Goal: Task Accomplishment & Management: Manage account settings

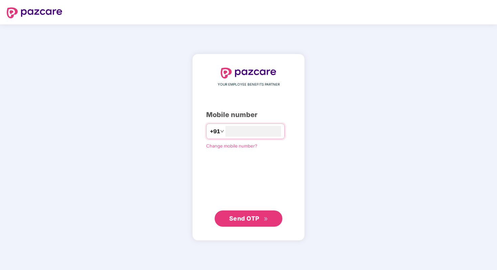
type input "**********"
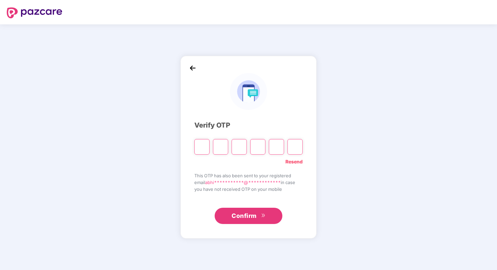
type input "*"
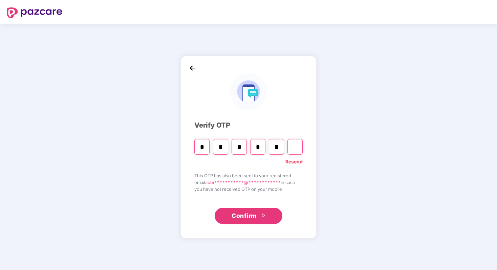
type input "*"
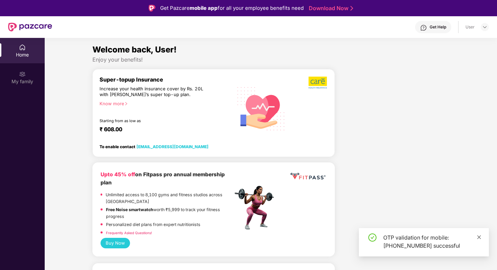
click at [478, 234] on span at bounding box center [478, 237] width 5 height 6
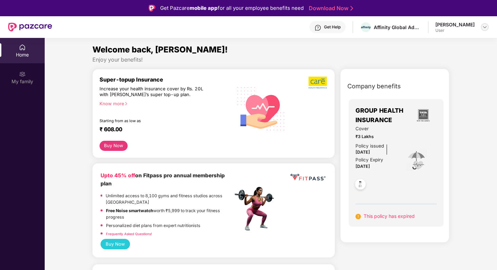
click at [485, 26] on img at bounding box center [484, 26] width 5 height 5
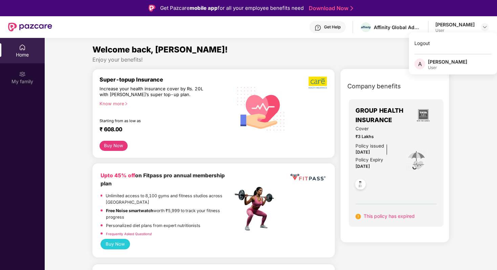
click at [364, 37] on div "Get Help Affinity Global Advertising Private Limited [PERSON_NAME] User" at bounding box center [270, 27] width 436 height 22
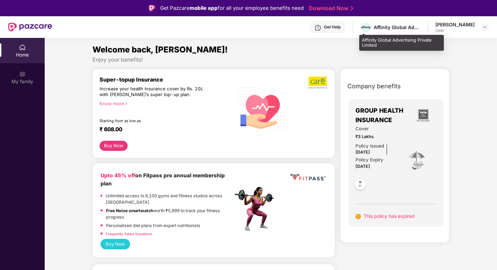
click at [376, 27] on div "Affinity Global Advertising Private Limited" at bounding box center [397, 27] width 47 height 6
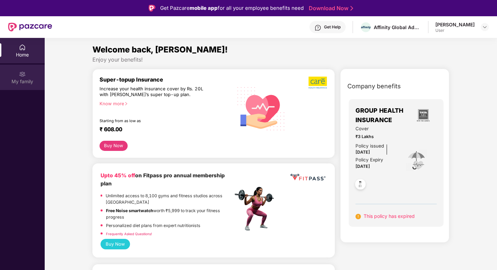
click at [25, 68] on div "My family" at bounding box center [22, 77] width 45 height 25
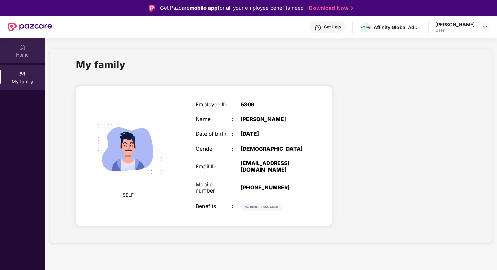
click at [27, 44] on div "Home" at bounding box center [22, 50] width 45 height 25
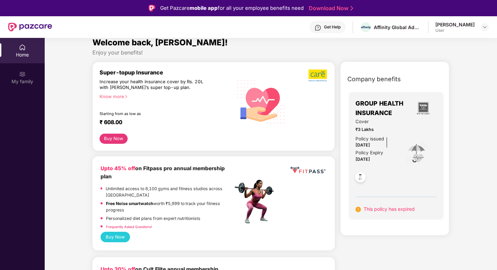
scroll to position [5, 0]
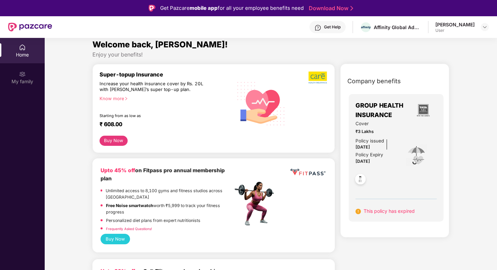
click at [387, 211] on span "This policy has expired" at bounding box center [388, 211] width 51 height 6
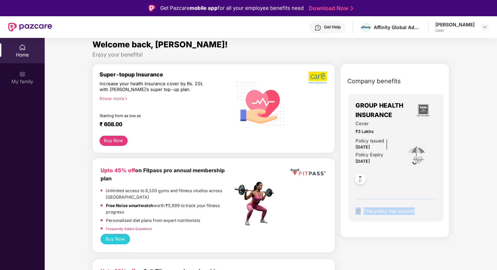
click at [387, 211] on span "This policy has expired" at bounding box center [388, 211] width 51 height 6
